Goal: Communication & Community: Participate in discussion

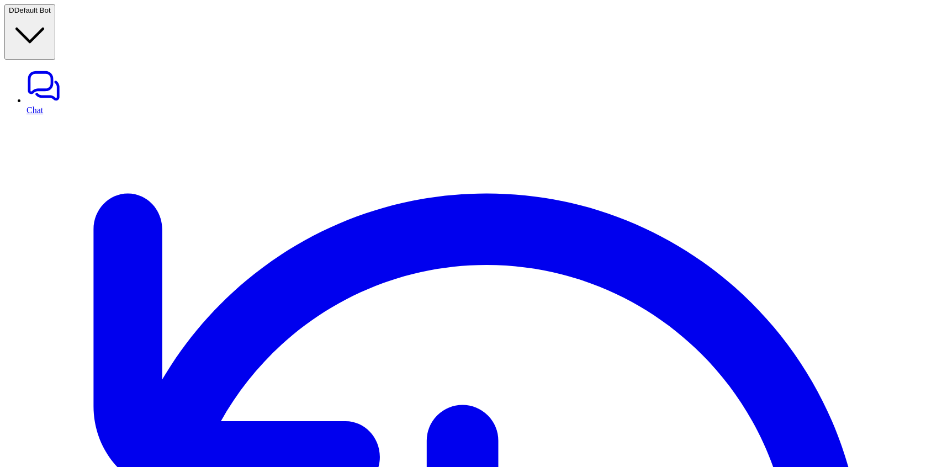
click at [100, 68] on link "Chat" at bounding box center [481, 91] width 911 height 46
type textarea "**********"
